Goal: Navigation & Orientation: Find specific page/section

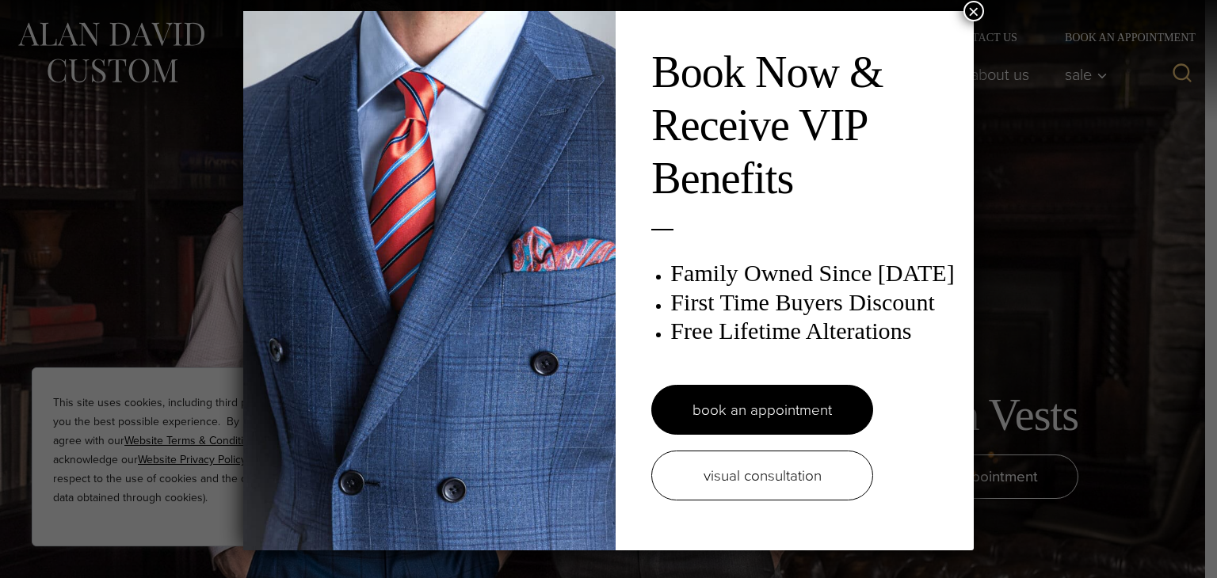
click at [971, 13] on button "×" at bounding box center [974, 11] width 21 height 21
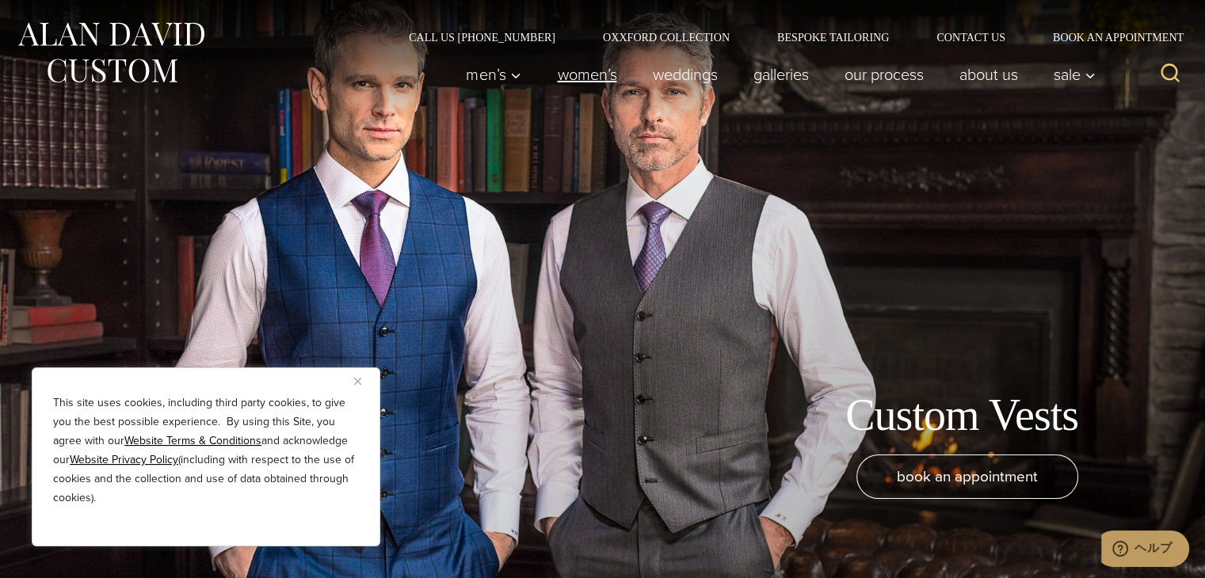
click at [571, 71] on link "Women’s" at bounding box center [587, 75] width 95 height 32
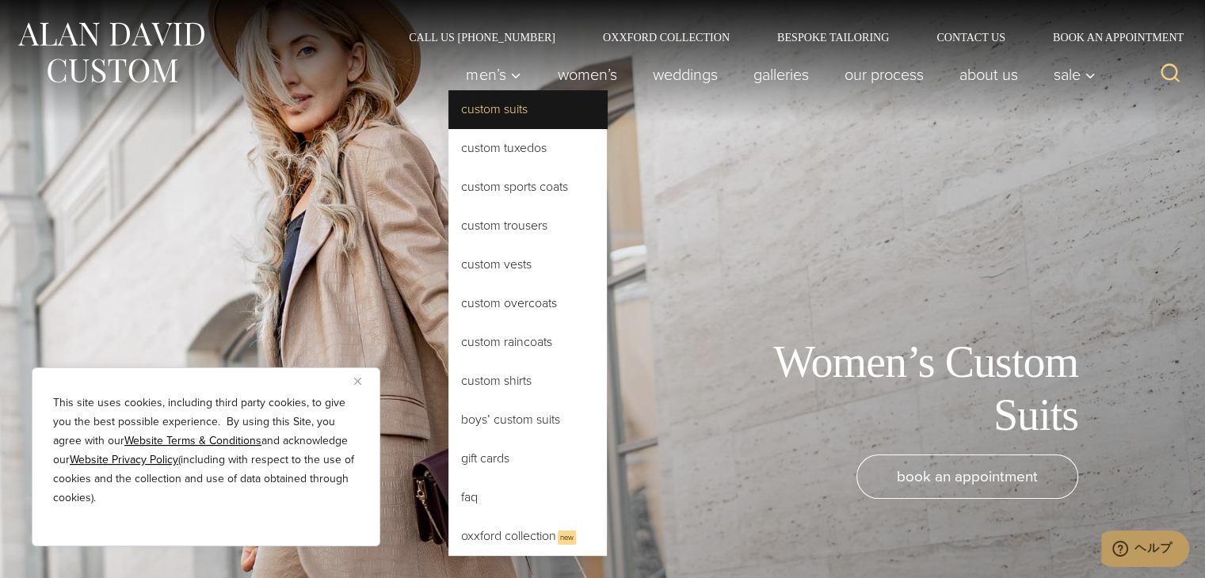
click at [559, 113] on link "Custom Suits" at bounding box center [528, 109] width 158 height 38
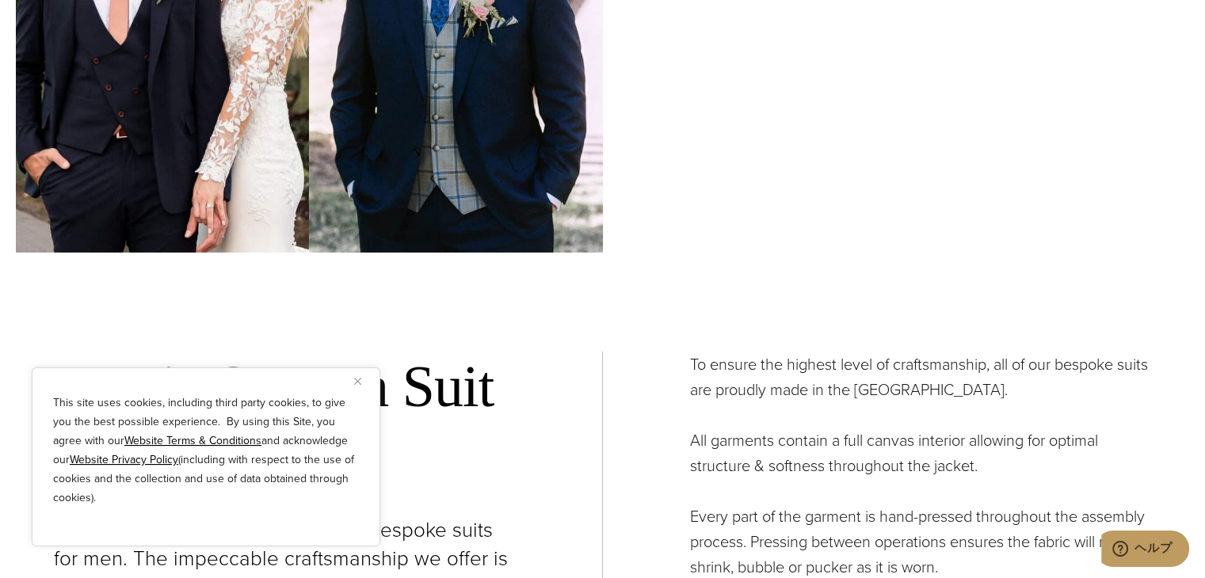
scroll to position [5468, 0]
